Goal: Book appointment/travel/reservation

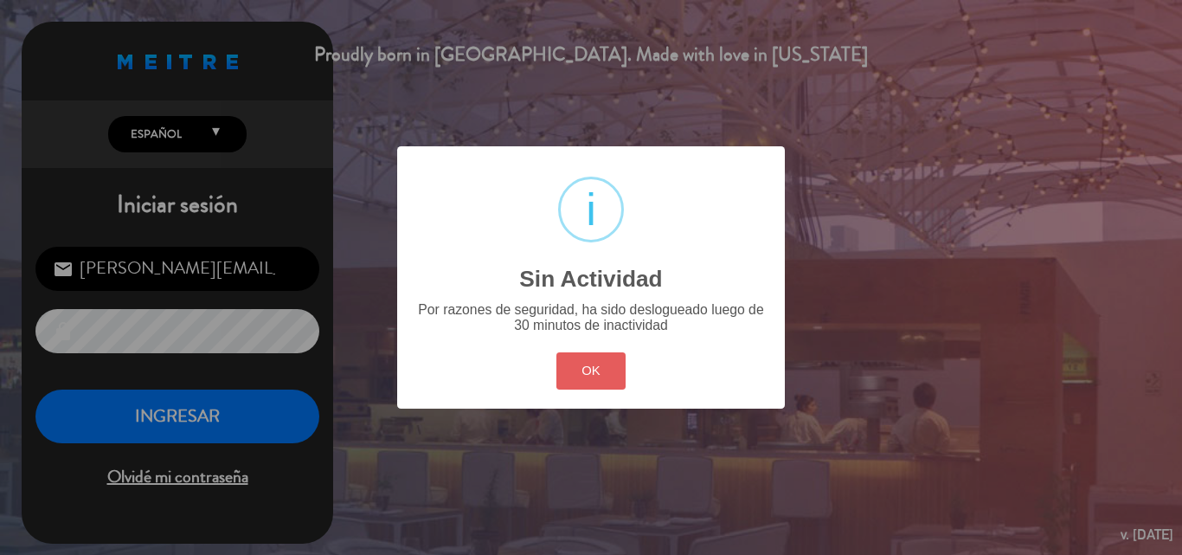
click at [585, 370] on button "OK" at bounding box center [591, 370] width 70 height 37
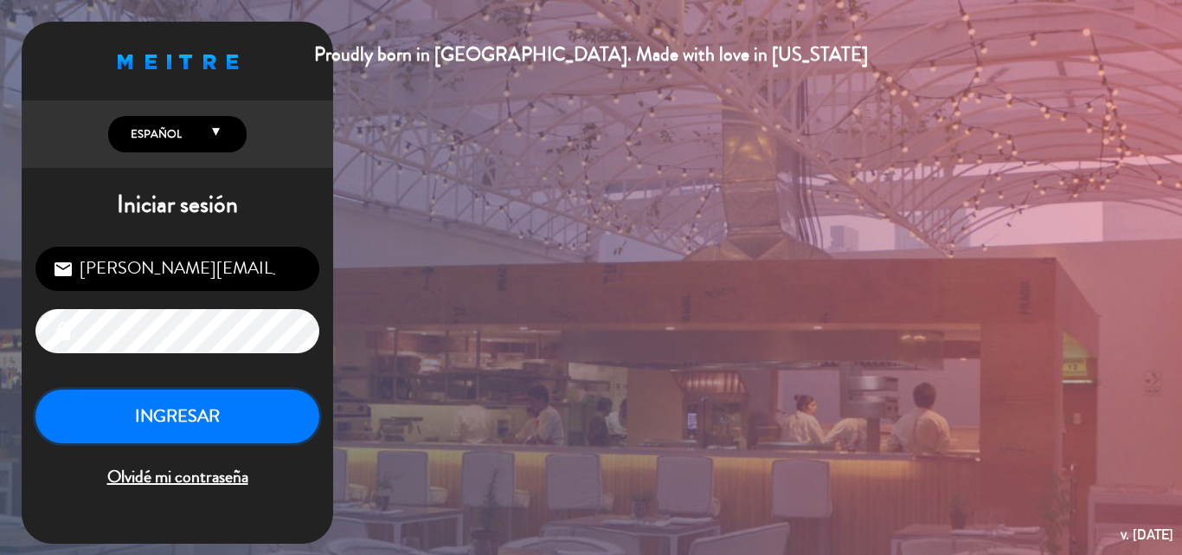
click at [204, 429] on button "INGRESAR" at bounding box center [177, 416] width 284 height 55
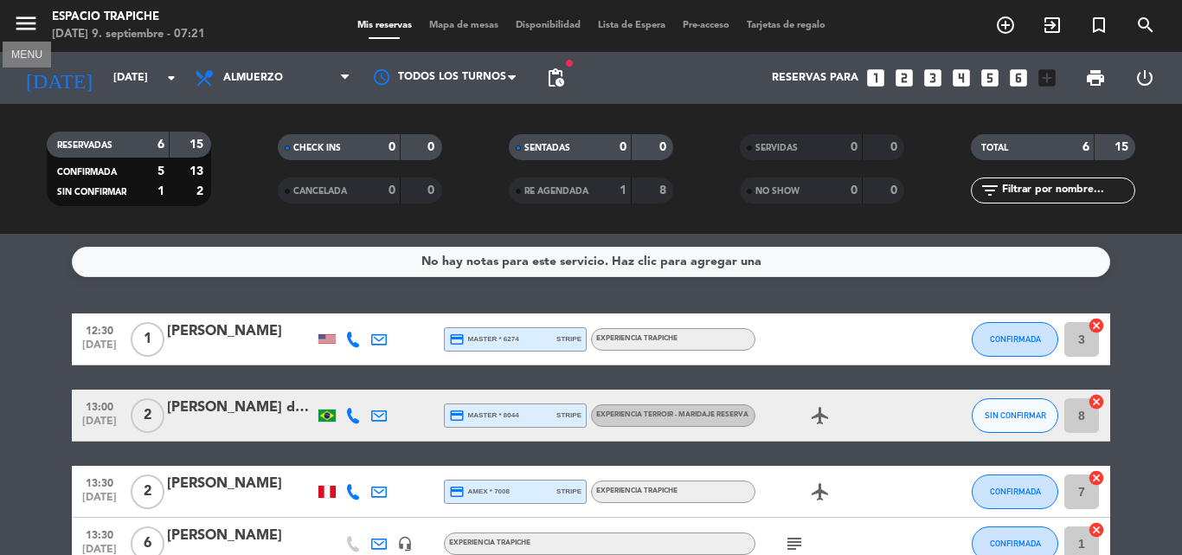
click at [19, 19] on icon "menu" at bounding box center [26, 23] width 26 height 26
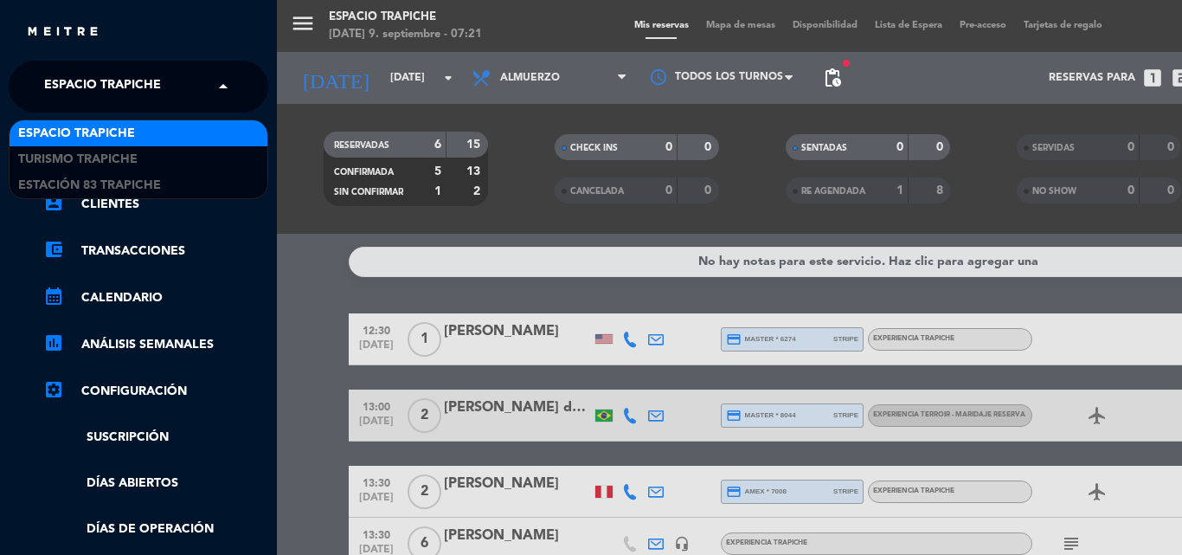
click at [93, 82] on span "Espacio Trapiche" at bounding box center [102, 86] width 117 height 36
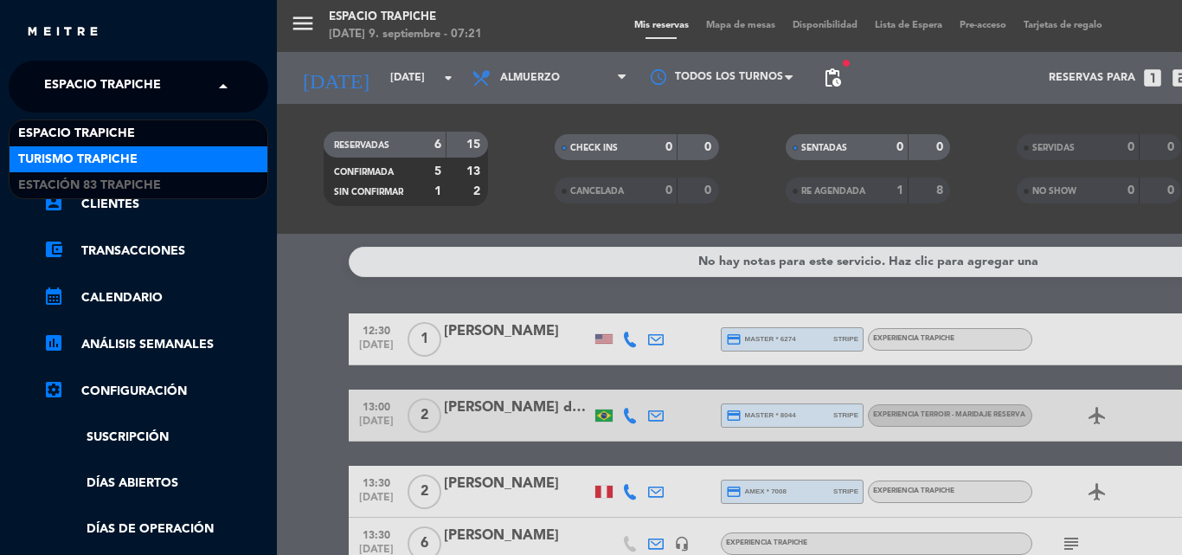
click at [105, 146] on div "Turismo Trapiche" at bounding box center [139, 159] width 258 height 26
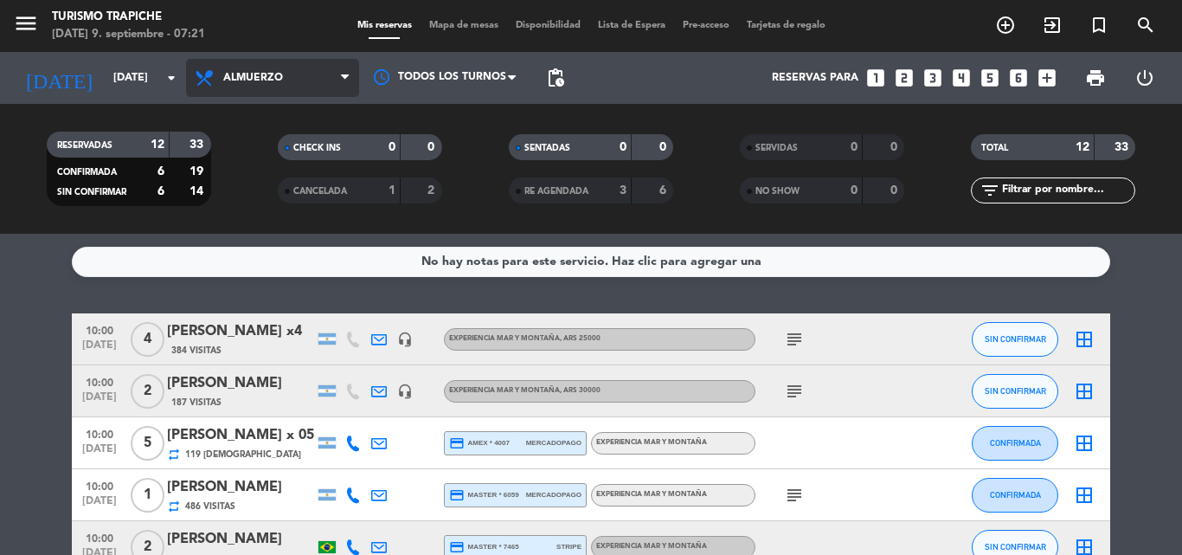
click at [268, 86] on span "Almuerzo" at bounding box center [272, 78] width 173 height 38
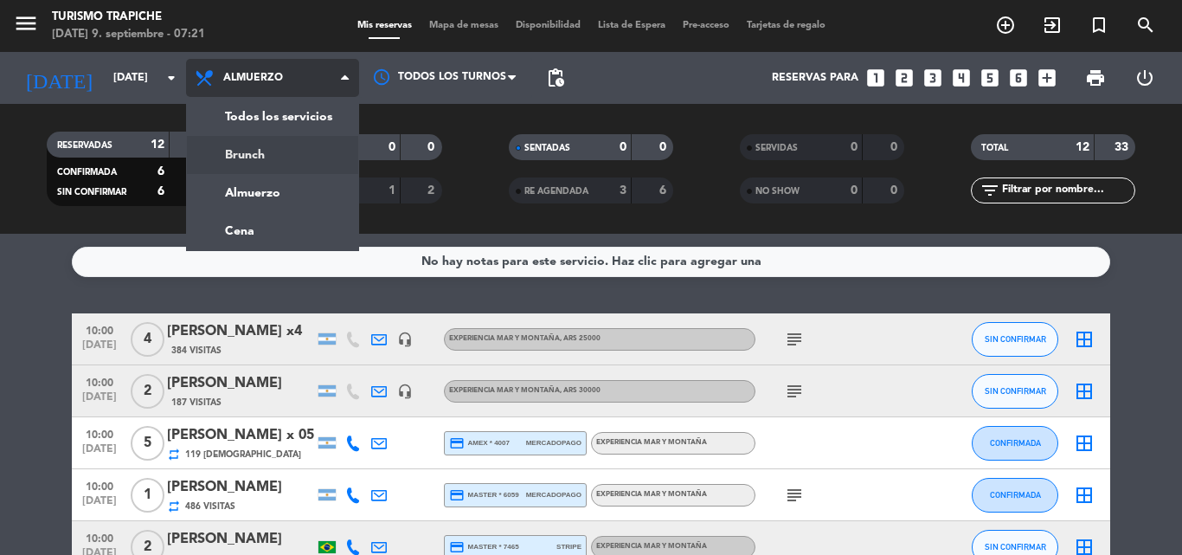
click at [259, 147] on div "menu Turismo Trapiche [DATE] 9. septiembre - 07:21 Mis reservas Mapa de mesas D…" at bounding box center [591, 117] width 1182 height 234
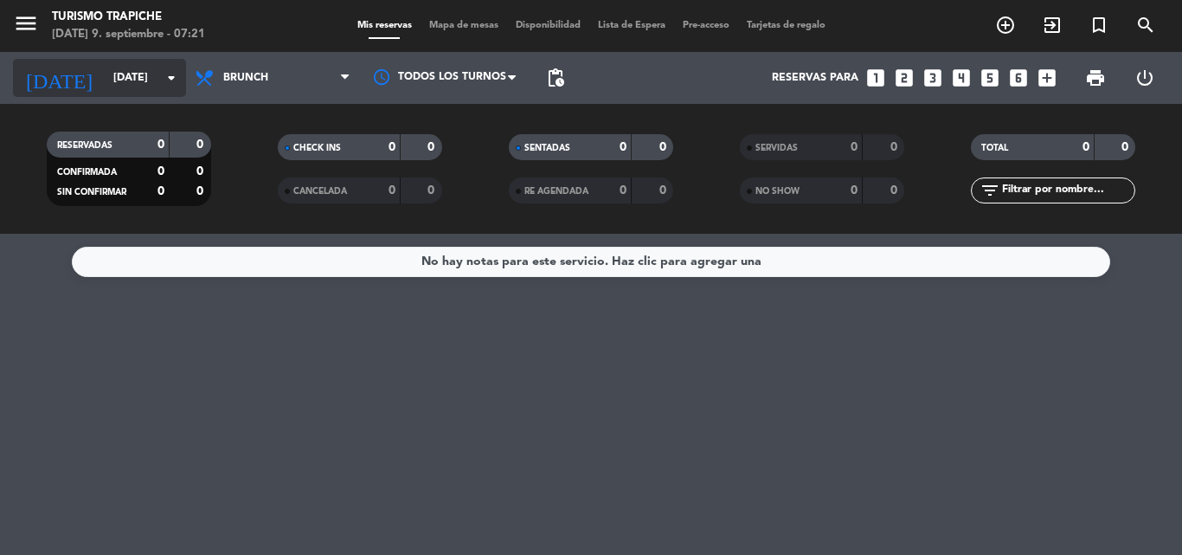
click at [105, 77] on input "[DATE]" at bounding box center [178, 77] width 146 height 29
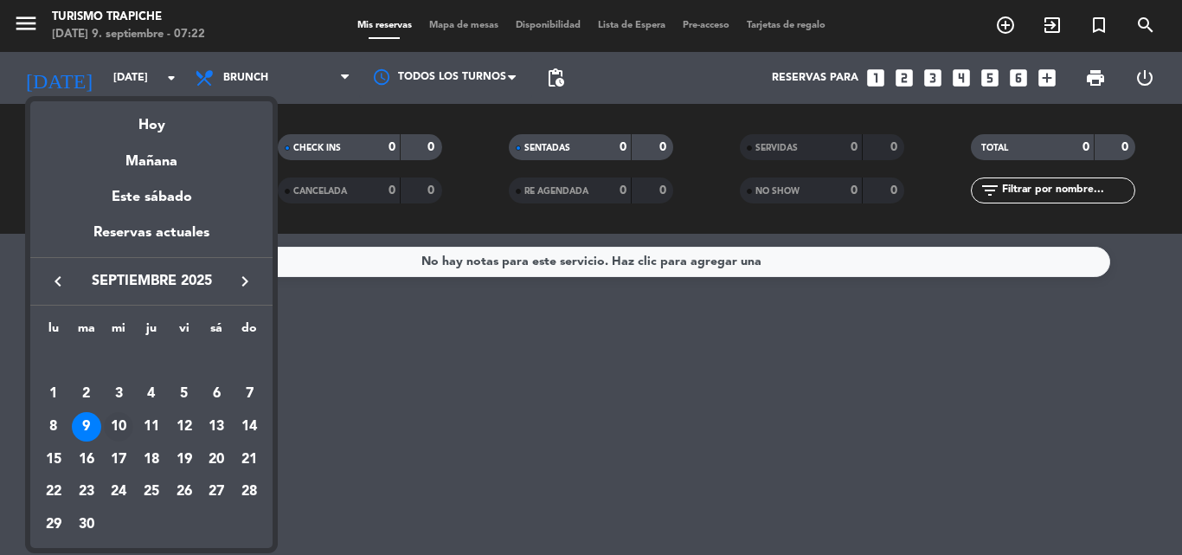
click at [119, 431] on div "10" at bounding box center [118, 426] width 29 height 29
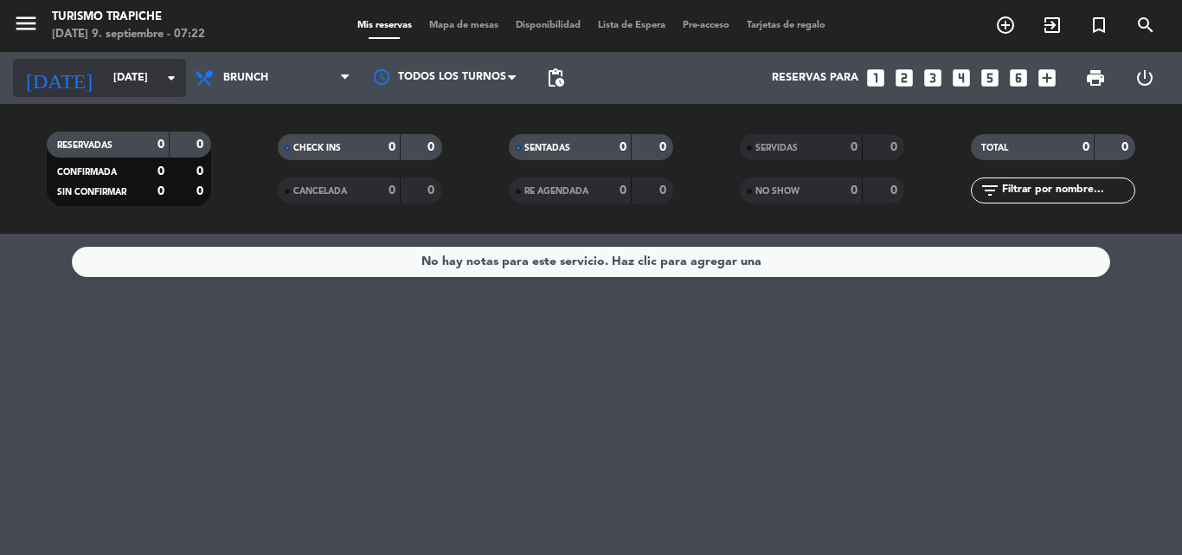
click at [138, 73] on input "[DATE]" at bounding box center [178, 77] width 146 height 29
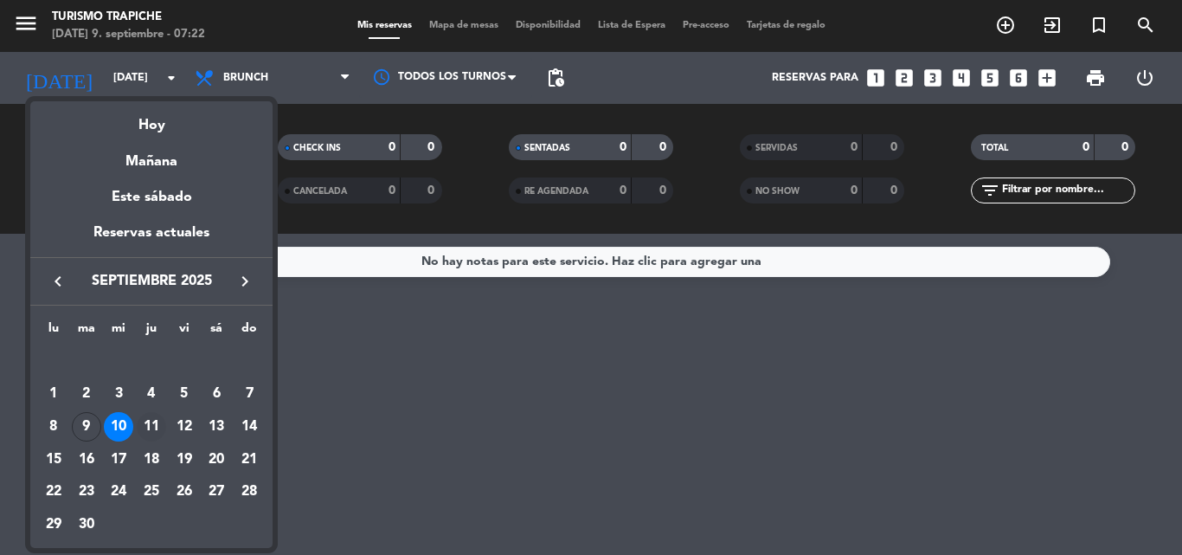
click at [148, 425] on div "11" at bounding box center [151, 426] width 29 height 29
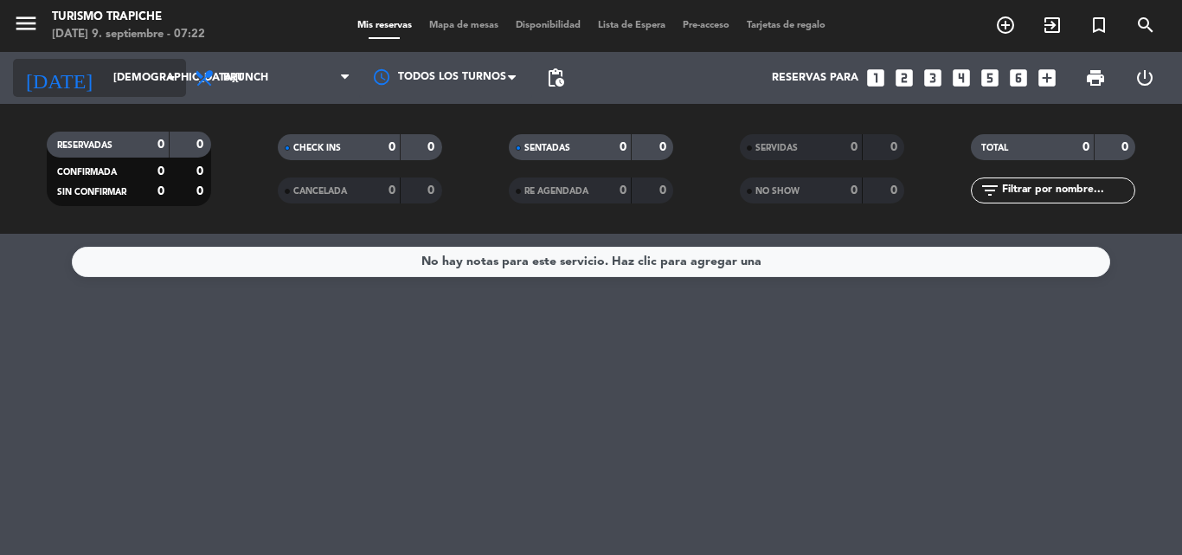
click at [105, 85] on input "[DEMOGRAPHIC_DATA][DATE]" at bounding box center [178, 77] width 146 height 29
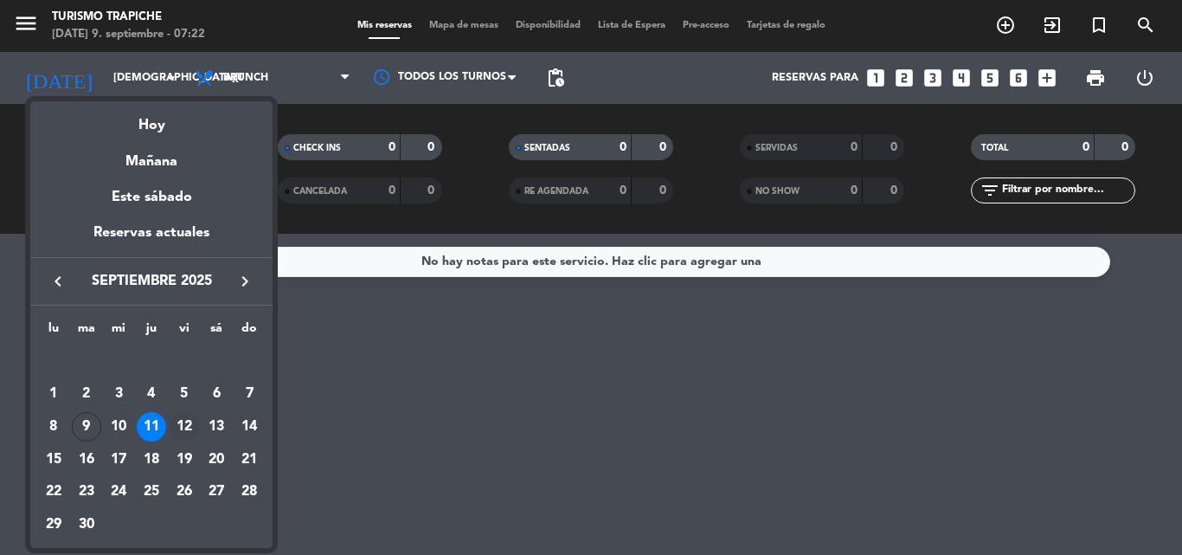
click at [177, 420] on div "12" at bounding box center [184, 426] width 29 height 29
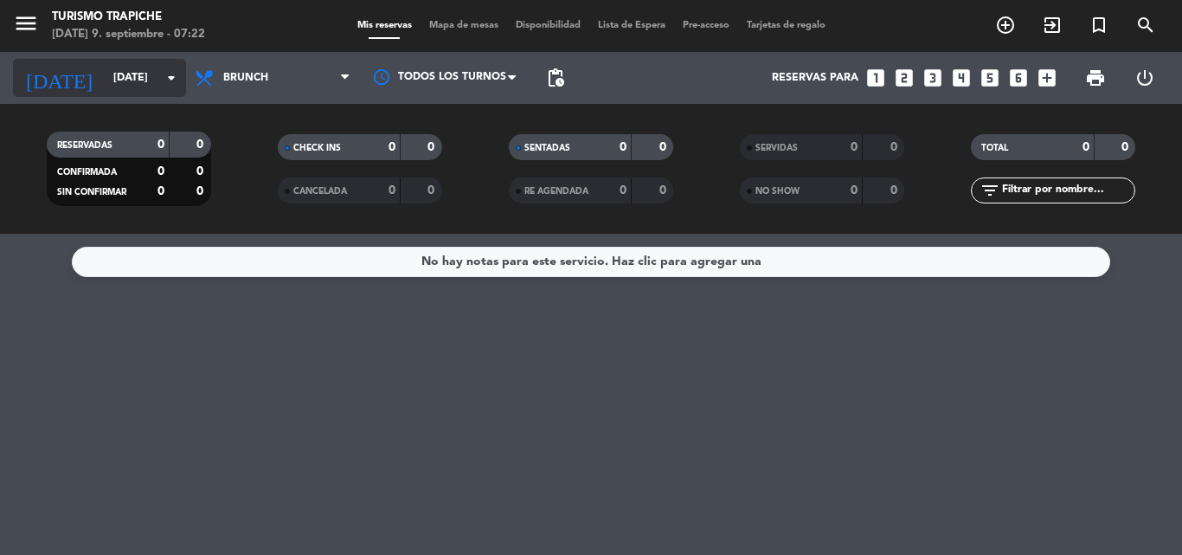
click at [132, 78] on input "[DATE]" at bounding box center [178, 77] width 146 height 29
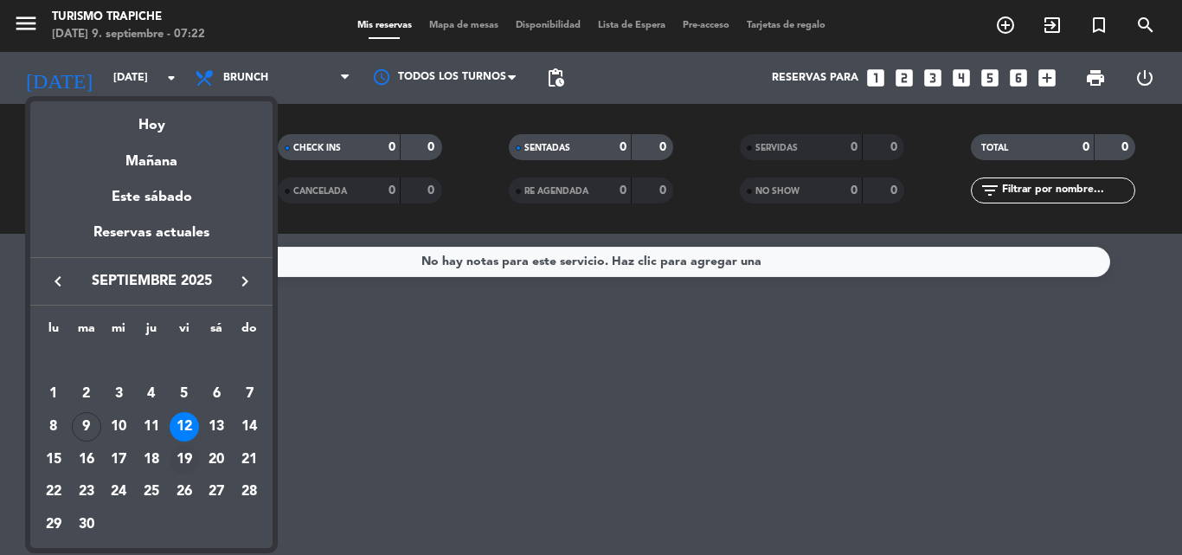
click at [184, 459] on div "19" at bounding box center [184, 459] width 29 height 29
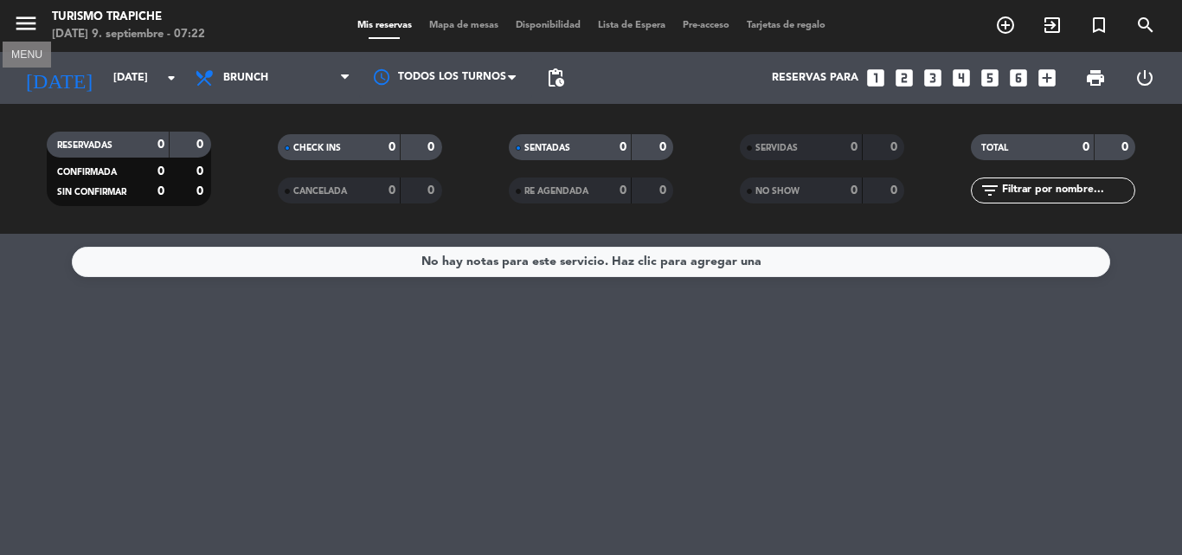
click at [22, 17] on icon "menu" at bounding box center [26, 23] width 26 height 26
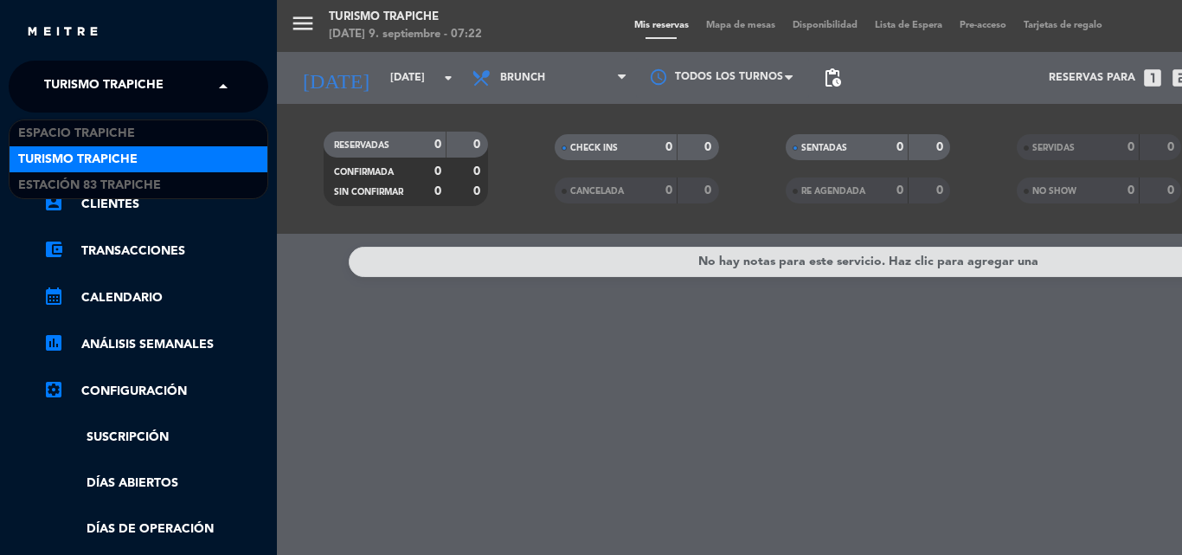
click at [83, 77] on span "Turismo Trapiche" at bounding box center [103, 86] width 119 height 36
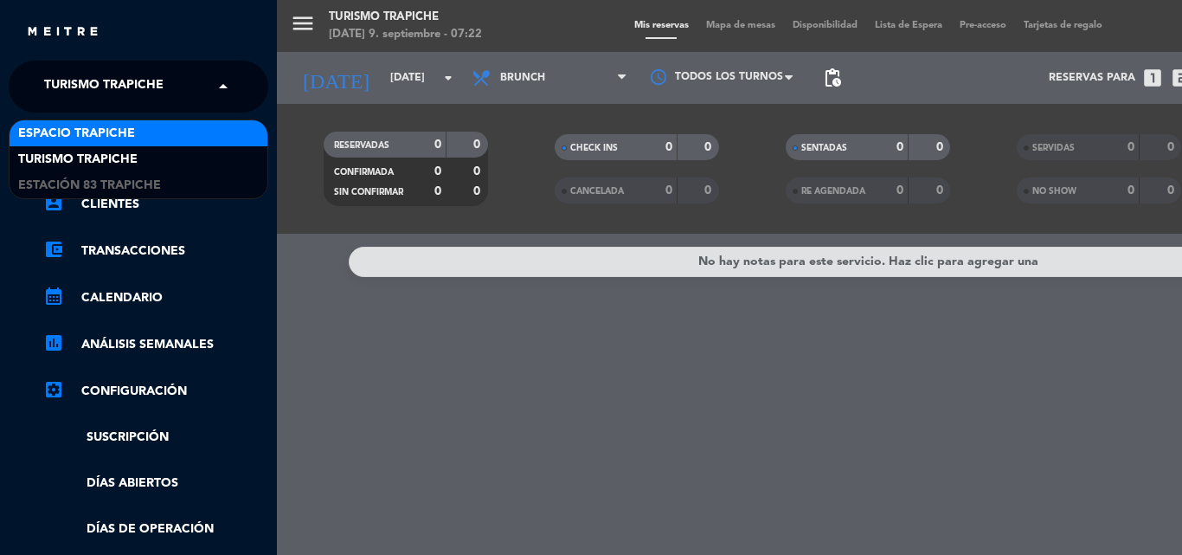
click at [85, 128] on span "Espacio Trapiche" at bounding box center [76, 134] width 117 height 20
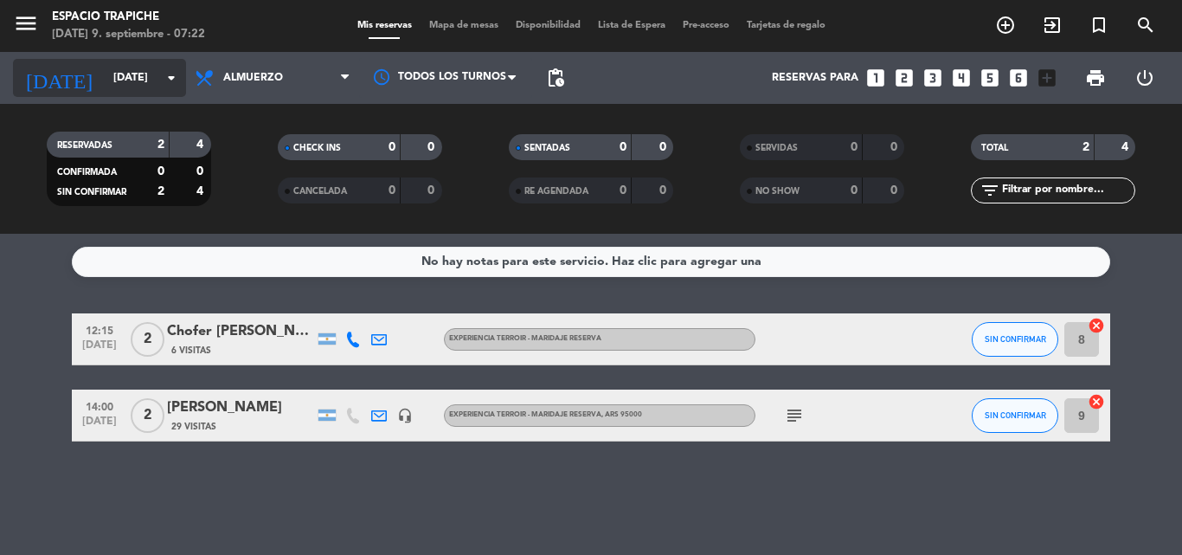
click at [137, 88] on input "[DATE]" at bounding box center [178, 77] width 146 height 29
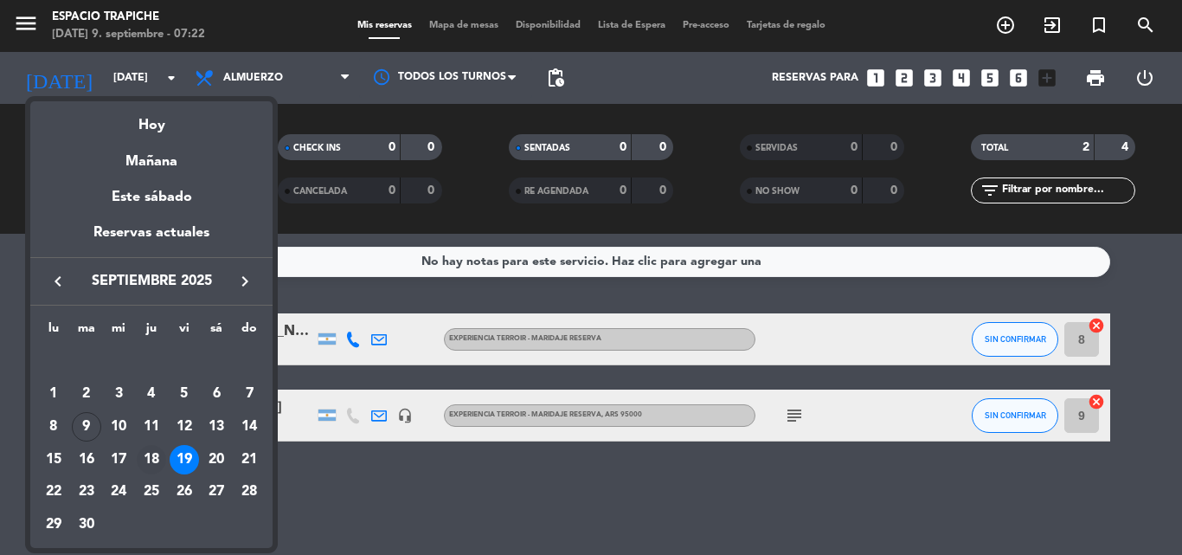
click at [153, 463] on div "18" at bounding box center [151, 459] width 29 height 29
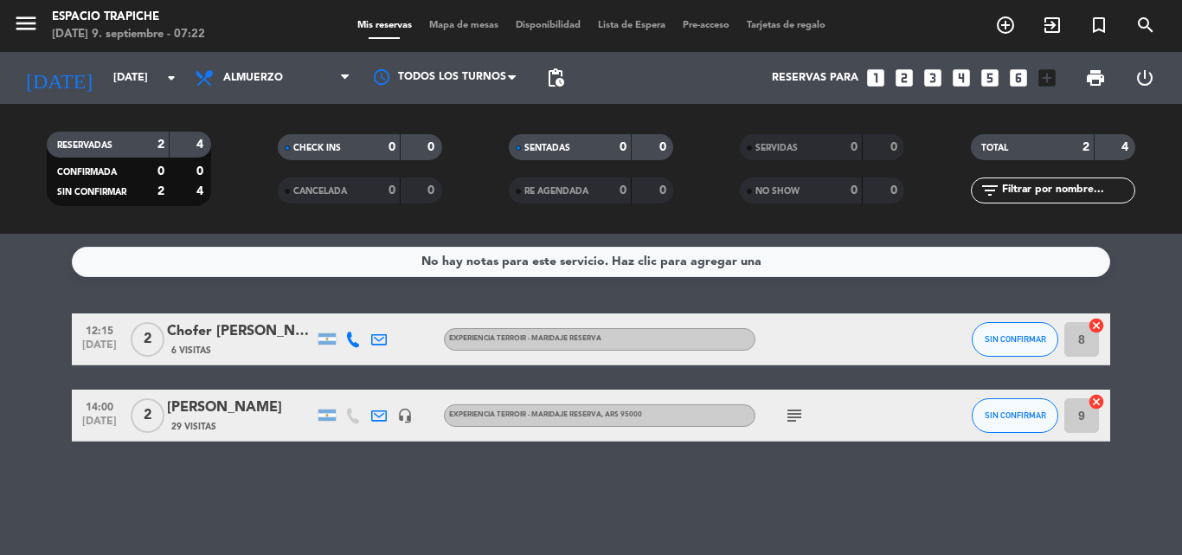
type input "[DEMOGRAPHIC_DATA][DATE]"
